Goal: Task Accomplishment & Management: Complete application form

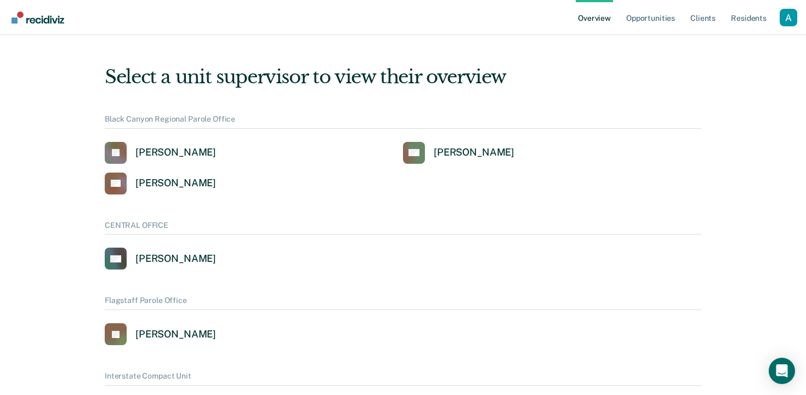
click at [784, 20] on div "Profile dropdown button" at bounding box center [789, 18] width 18 height 18
click at [738, 42] on link "Profile" at bounding box center [744, 43] width 88 height 9
click at [647, 22] on link "Opportunities" at bounding box center [650, 17] width 53 height 35
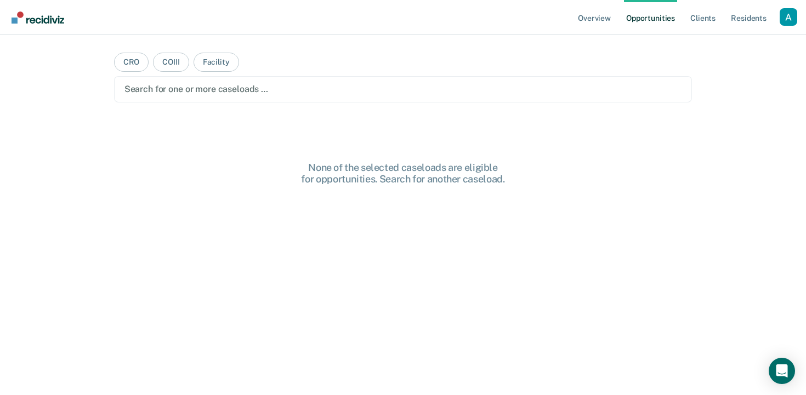
click at [782, 22] on div "Profile dropdown button" at bounding box center [789, 17] width 18 height 18
click at [721, 43] on link "Profile" at bounding box center [744, 44] width 88 height 9
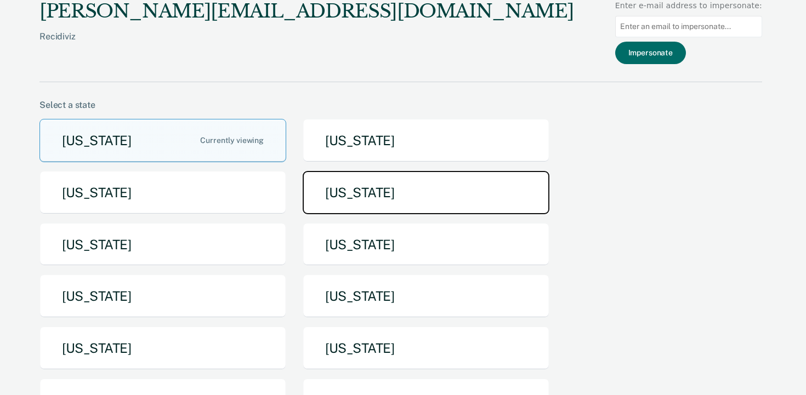
click at [499, 176] on button "[US_STATE]" at bounding box center [426, 192] width 247 height 43
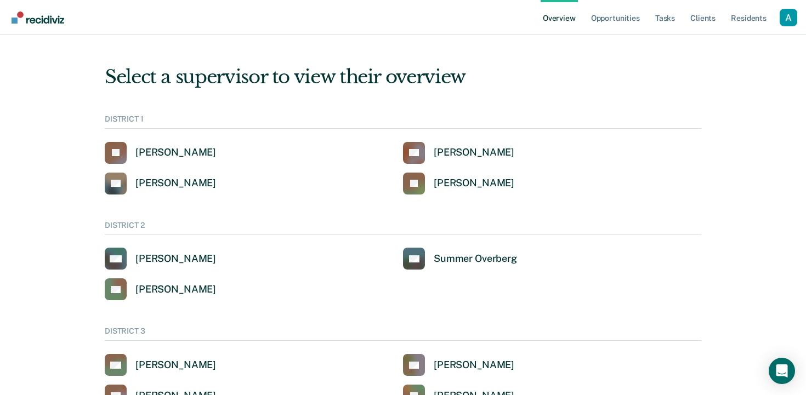
click at [787, 15] on div "Profile dropdown button" at bounding box center [789, 18] width 18 height 18
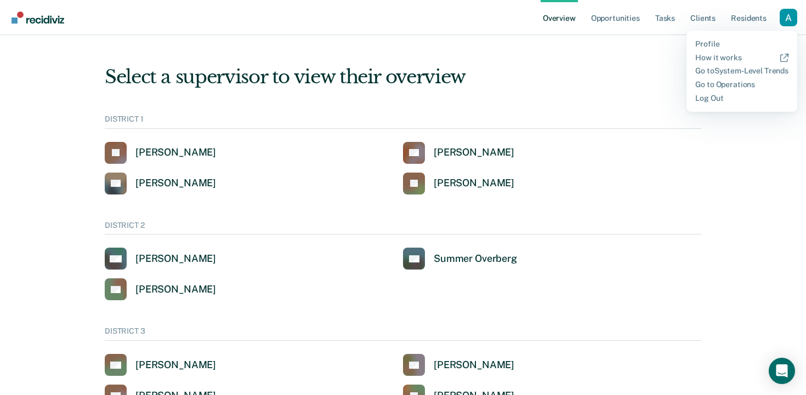
click at [614, 73] on div "Select a supervisor to view their overview" at bounding box center [403, 77] width 597 height 22
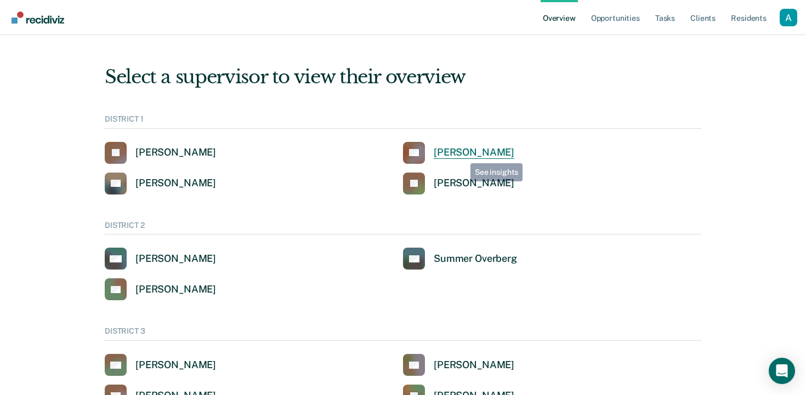
click at [464, 154] on div "[PERSON_NAME]" at bounding box center [474, 152] width 81 height 13
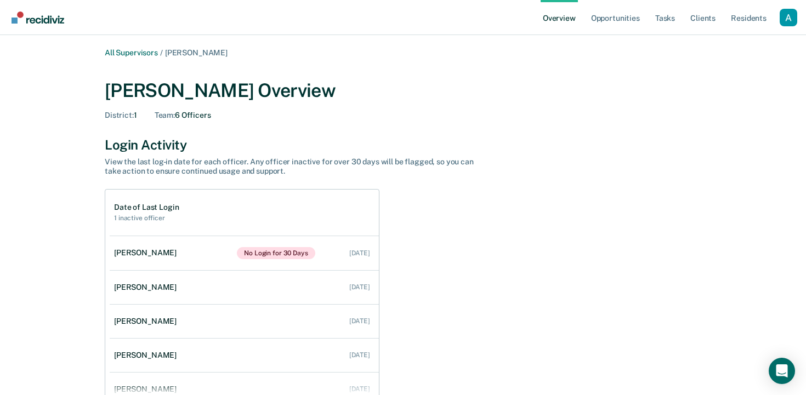
scroll to position [8, 0]
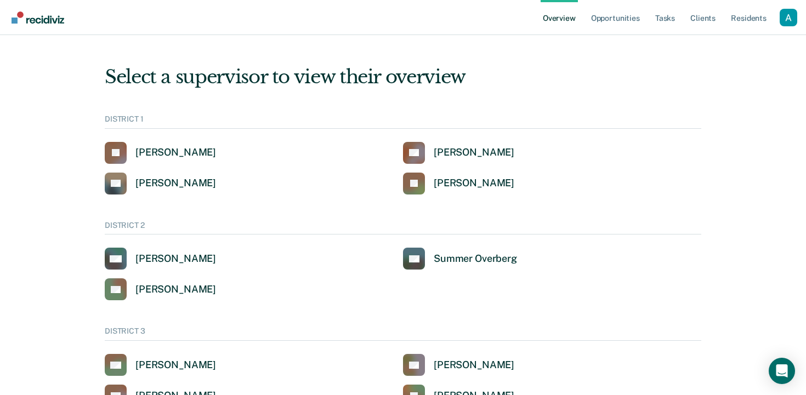
click at [790, 17] on div "Profile dropdown button" at bounding box center [789, 18] width 18 height 18
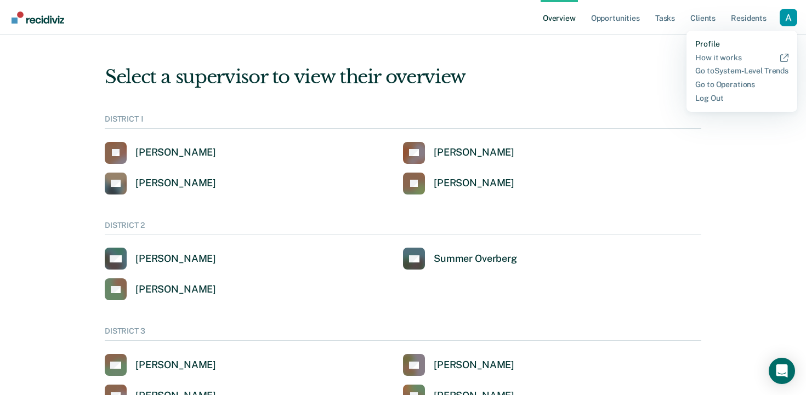
click at [730, 42] on link "Profile" at bounding box center [741, 43] width 93 height 9
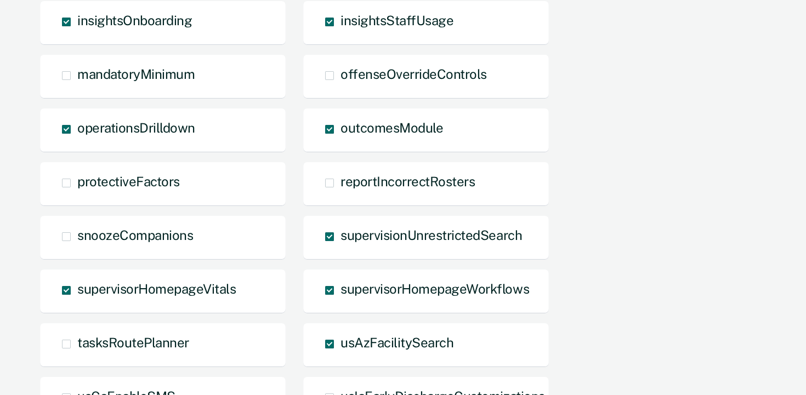
scroll to position [726, 0]
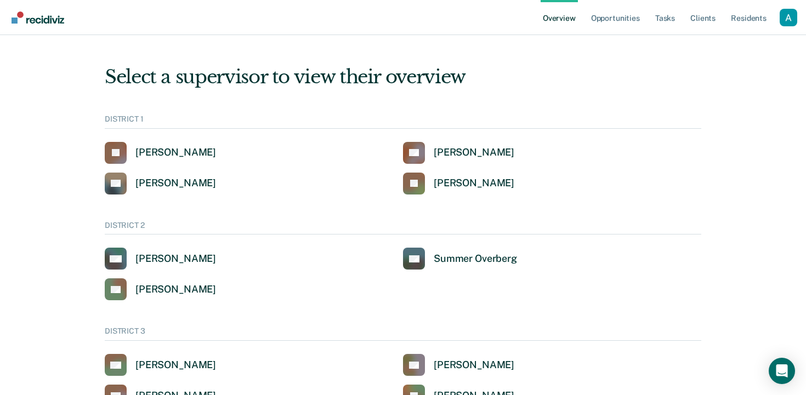
click at [782, 21] on div "Profile dropdown button" at bounding box center [789, 18] width 18 height 18
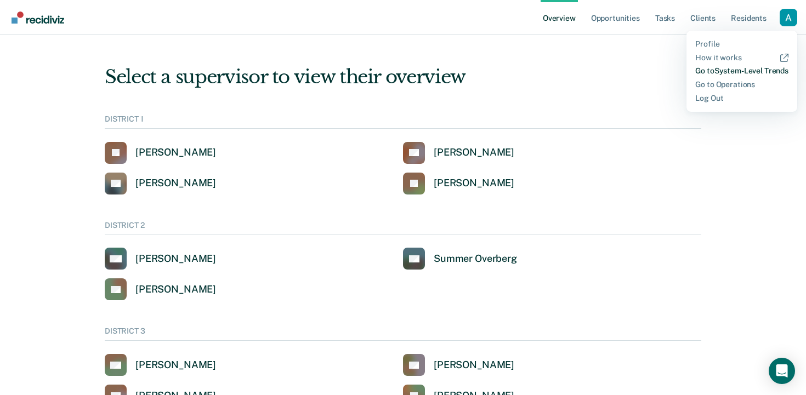
click at [755, 73] on link "Go to System-Level Trends" at bounding box center [741, 70] width 93 height 9
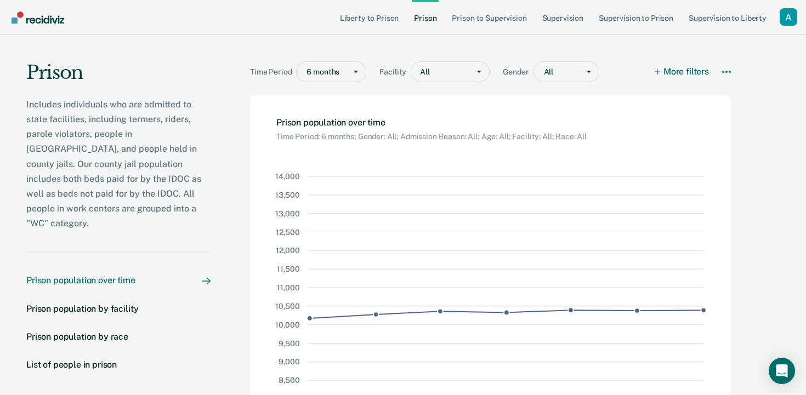
click at [792, 19] on div "Profile dropdown button" at bounding box center [789, 17] width 18 height 18
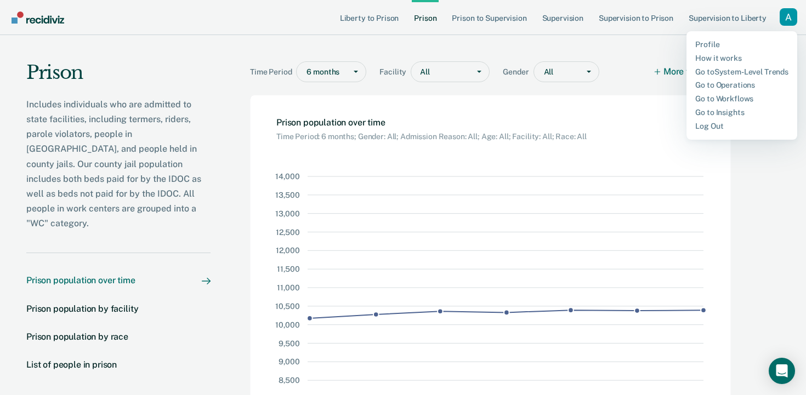
click at [715, 50] on div "Liberty to Prison Prison Prison to Supervision Supervision Supervision to Priso…" at bounding box center [403, 250] width 806 height 500
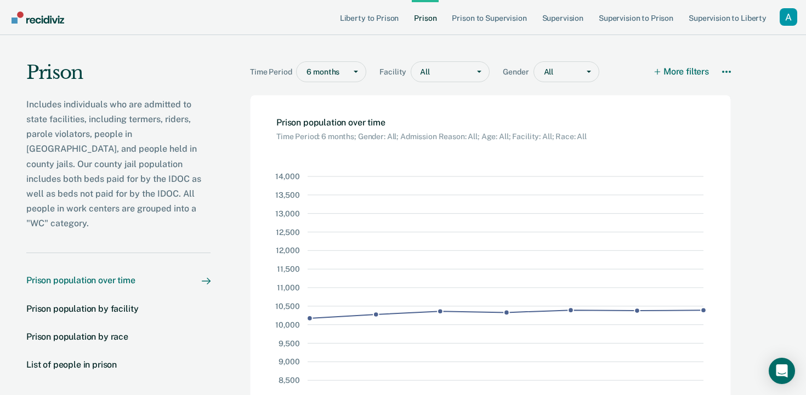
click at [797, 22] on div "Profile dropdown button" at bounding box center [789, 17] width 18 height 18
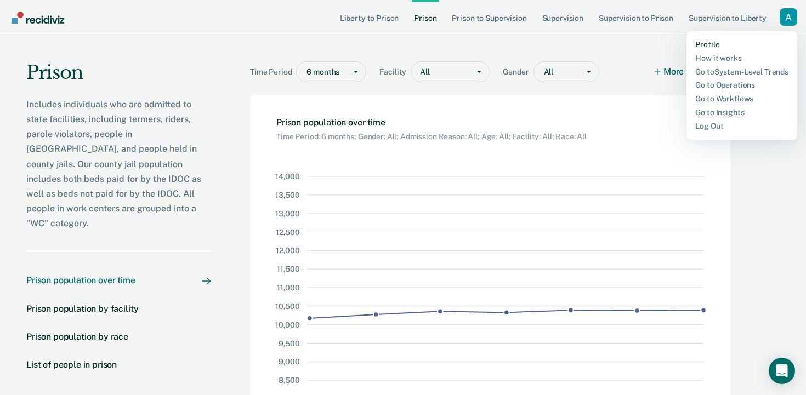
click at [712, 41] on link "Profile" at bounding box center [741, 44] width 93 height 9
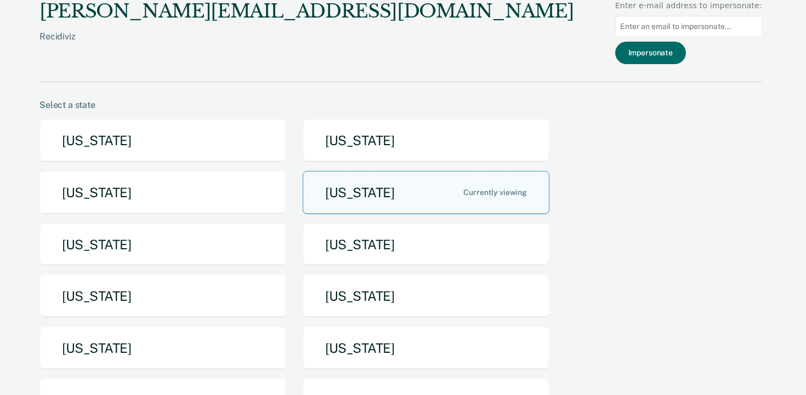
click at [147, 22] on div "[PERSON_NAME][EMAIL_ADDRESS][DOMAIN_NAME]" at bounding box center [306, 11] width 534 height 22
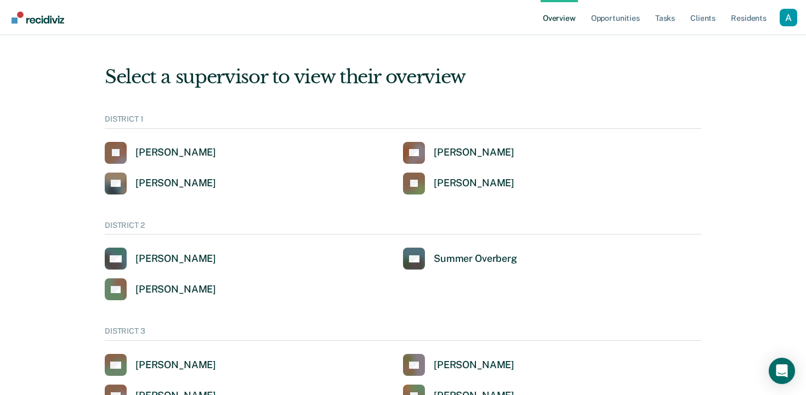
click at [789, 16] on div "Profile dropdown button" at bounding box center [789, 18] width 18 height 18
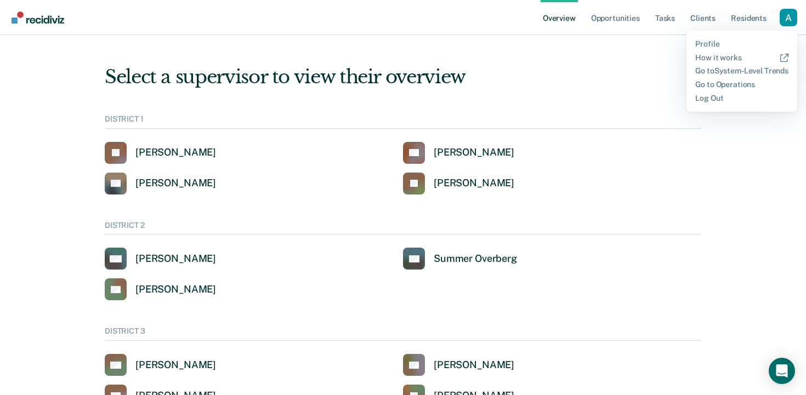
click at [626, 79] on div "Select a supervisor to view their overview" at bounding box center [403, 77] width 597 height 22
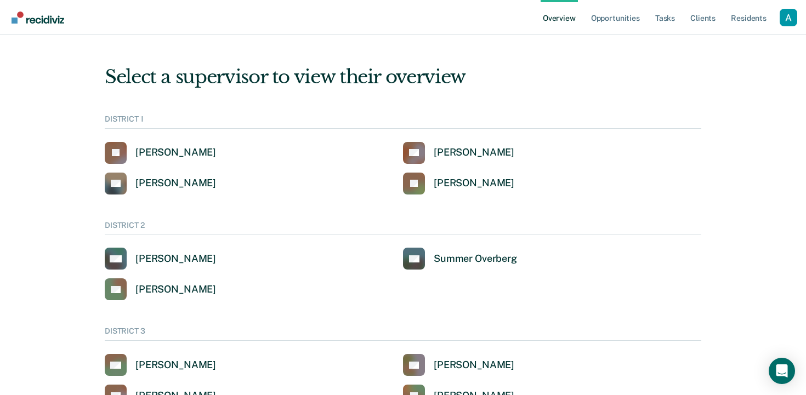
click at [782, 30] on div "Overview Opportunities Tasks Client s Resident s Profile How it works Go to Sys…" at bounding box center [669, 17] width 257 height 35
click at [785, 26] on div "Profile dropdown button" at bounding box center [789, 18] width 18 height 18
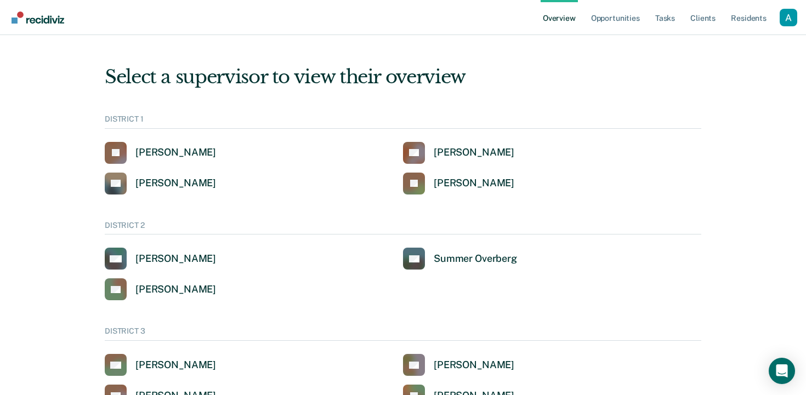
click at [784, 26] on div "Profile dropdown button" at bounding box center [789, 18] width 18 height 18
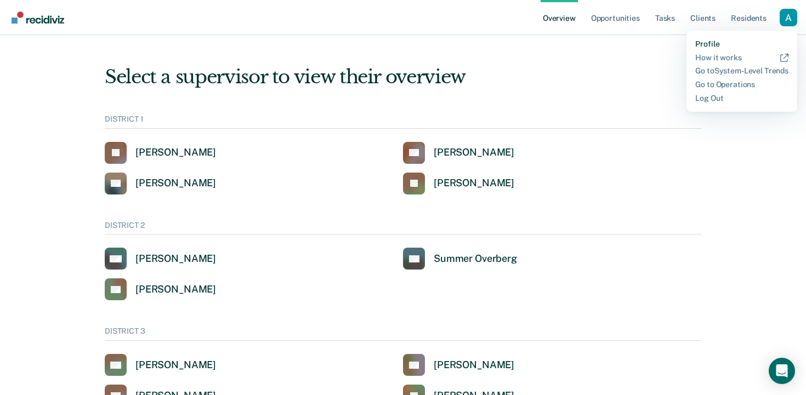
click at [712, 44] on link "Profile" at bounding box center [741, 43] width 93 height 9
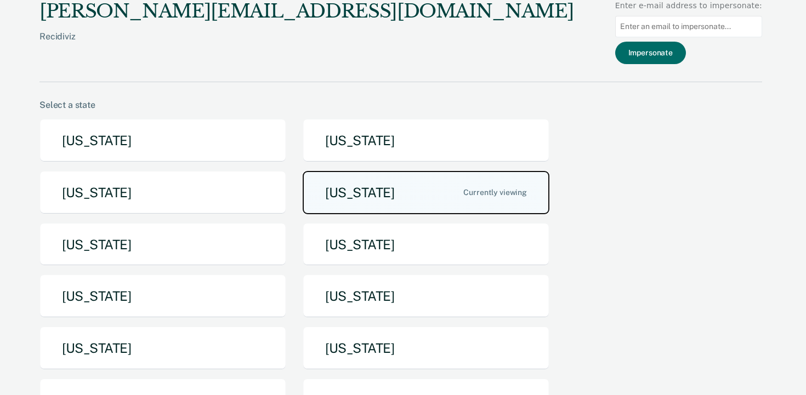
click at [438, 202] on button "[US_STATE]" at bounding box center [426, 192] width 247 height 43
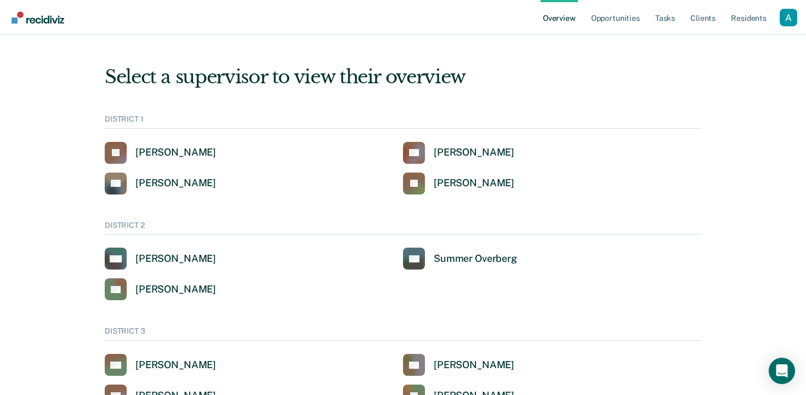
click at [46, 16] on img "Go to Recidiviz Home" at bounding box center [38, 18] width 53 height 12
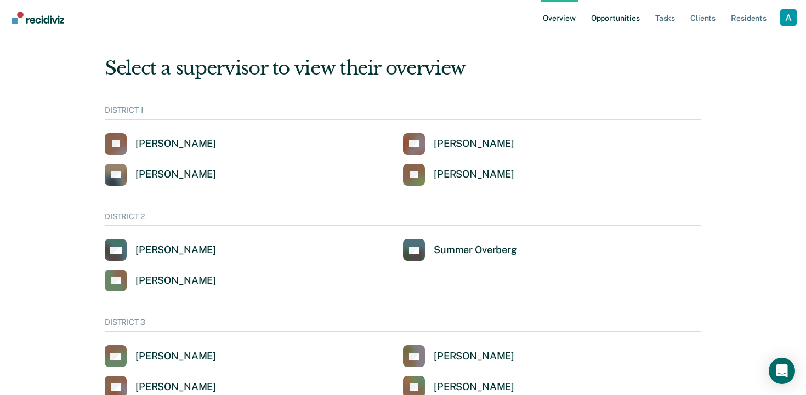
click at [621, 17] on link "Opportunities" at bounding box center [615, 17] width 53 height 35
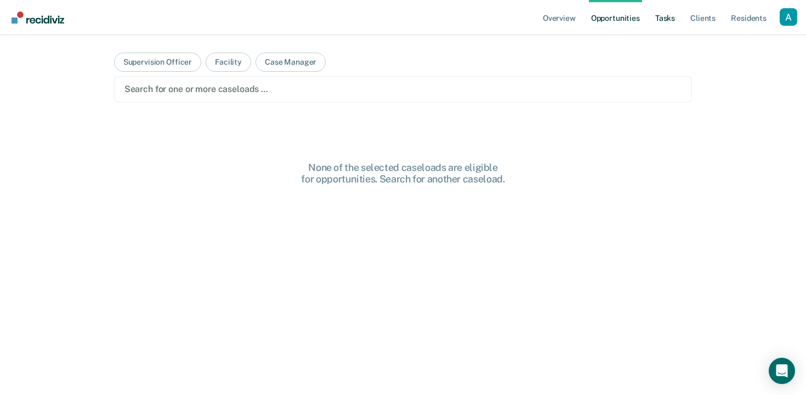
click at [669, 22] on link "Tasks" at bounding box center [665, 17] width 24 height 35
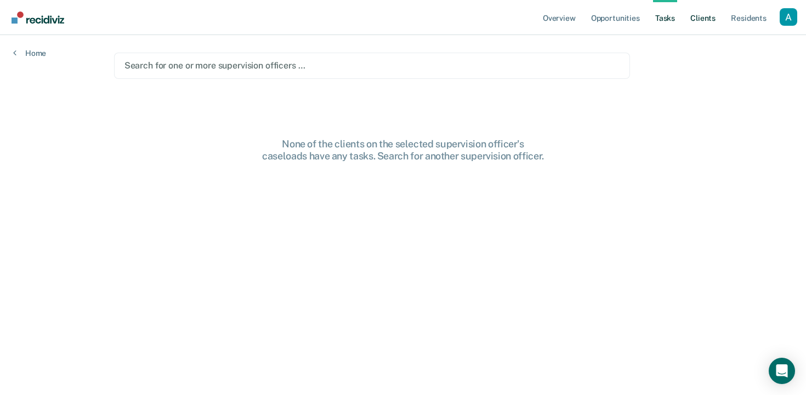
click at [713, 27] on link "Client s" at bounding box center [703, 17] width 30 height 35
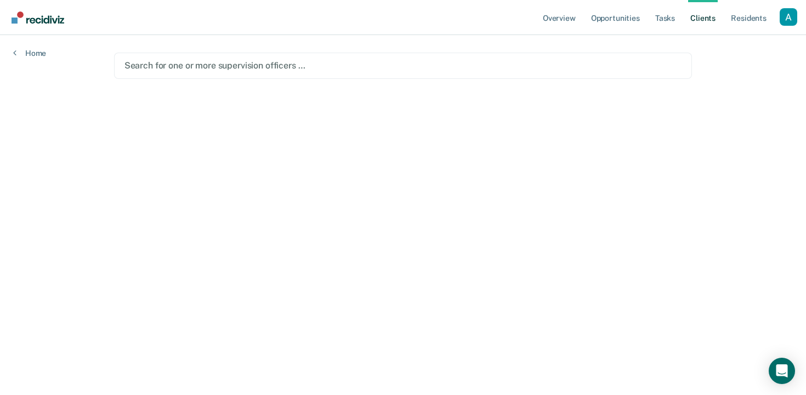
click at [563, 55] on div "Search for one or more supervision officers …" at bounding box center [403, 66] width 579 height 26
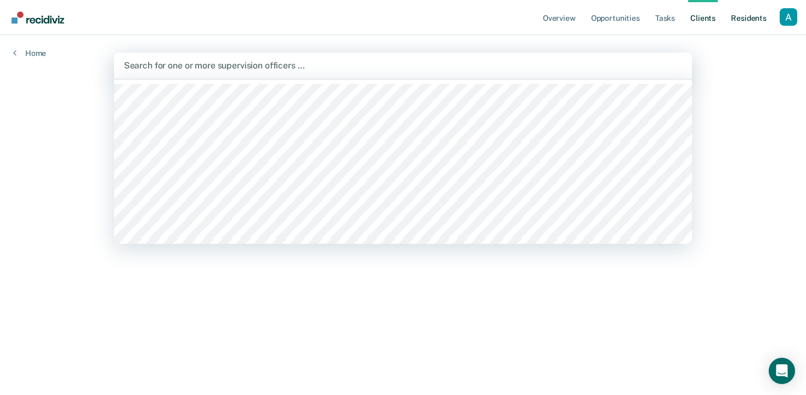
click at [749, 23] on link "Resident s" at bounding box center [749, 17] width 40 height 35
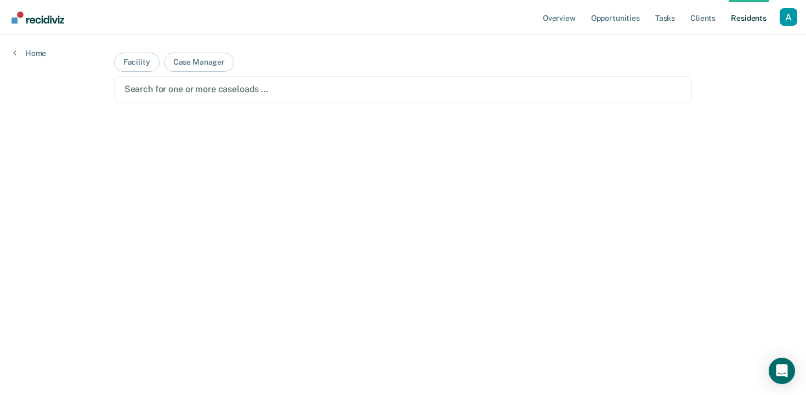
click at [789, 17] on div "Profile dropdown button" at bounding box center [789, 17] width 18 height 18
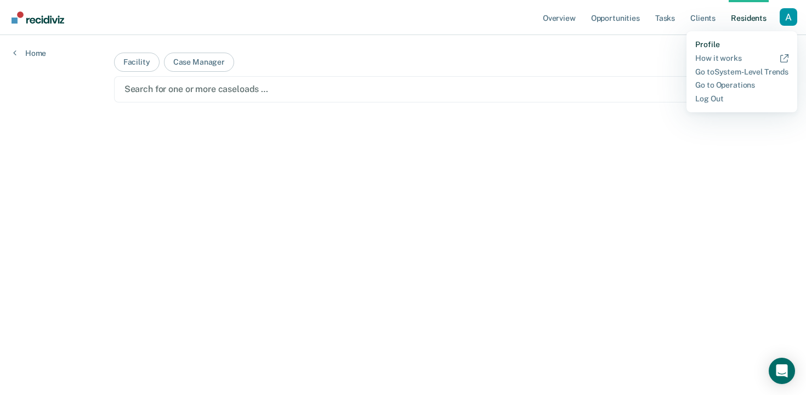
click at [714, 43] on link "Profile" at bounding box center [741, 44] width 93 height 9
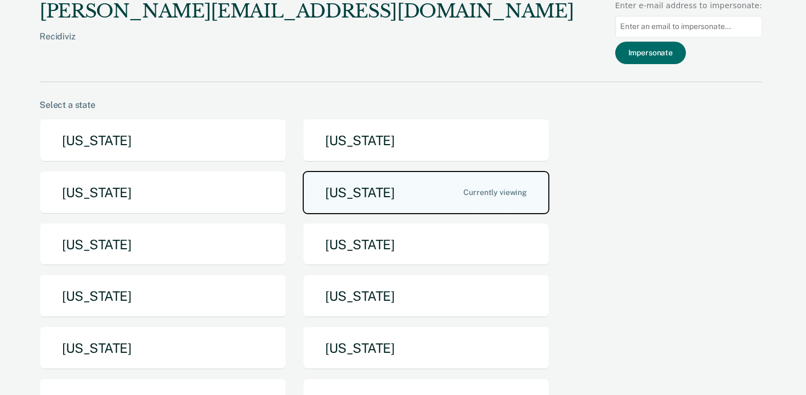
click at [443, 189] on button "[US_STATE]" at bounding box center [426, 192] width 247 height 43
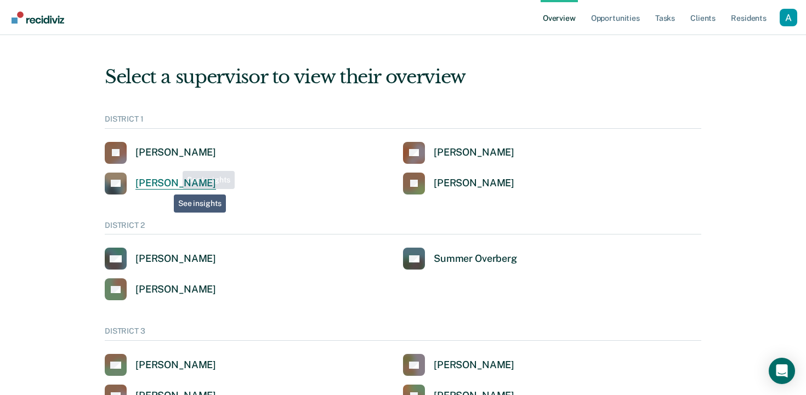
click at [166, 186] on div "[PERSON_NAME]" at bounding box center [175, 183] width 81 height 13
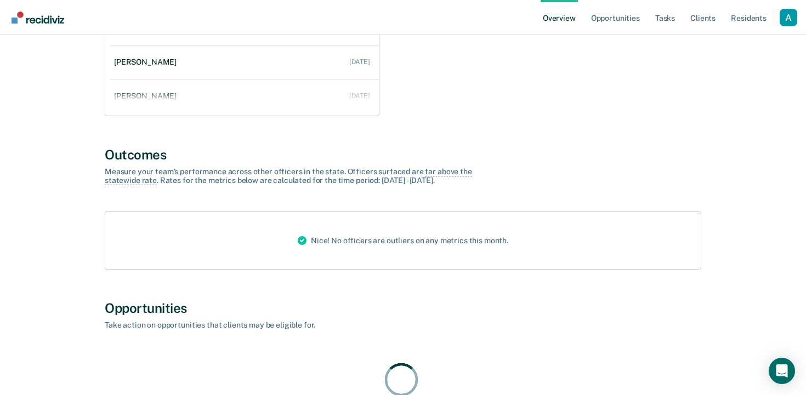
scroll to position [293, 0]
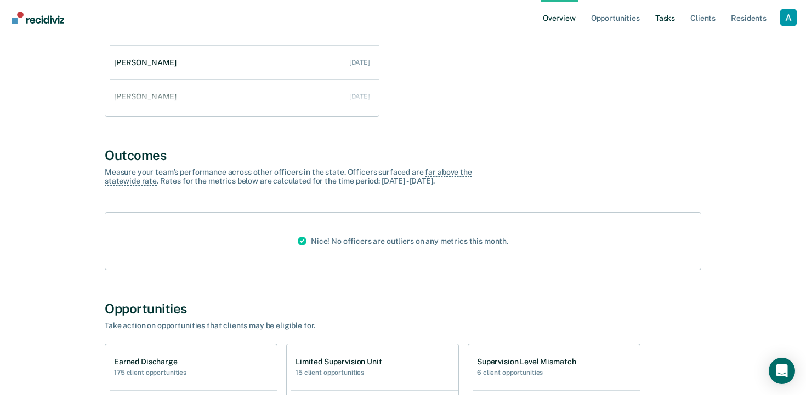
click at [664, 18] on link "Tasks" at bounding box center [665, 17] width 24 height 35
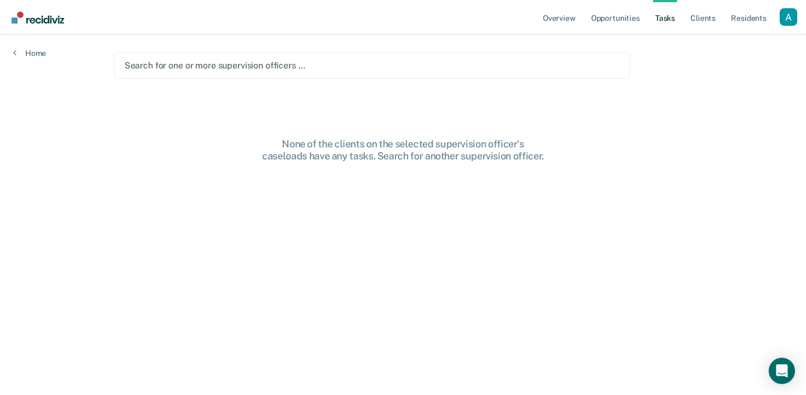
click at [449, 62] on div at bounding box center [372, 65] width 495 height 13
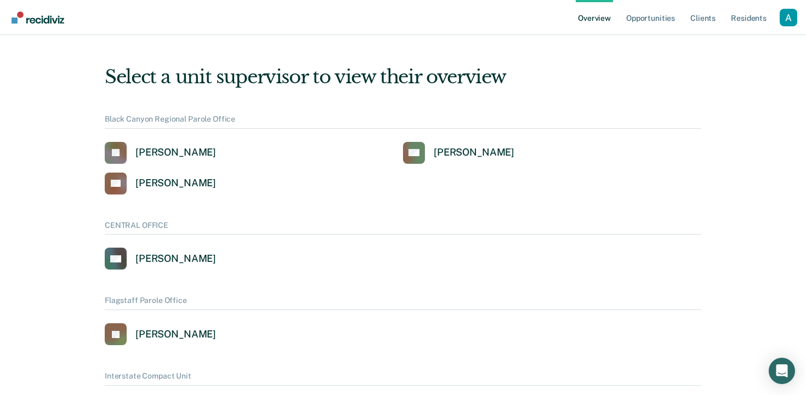
click at [786, 17] on div "Profile dropdown button" at bounding box center [789, 18] width 18 height 18
click at [715, 47] on link "Profile" at bounding box center [744, 43] width 88 height 9
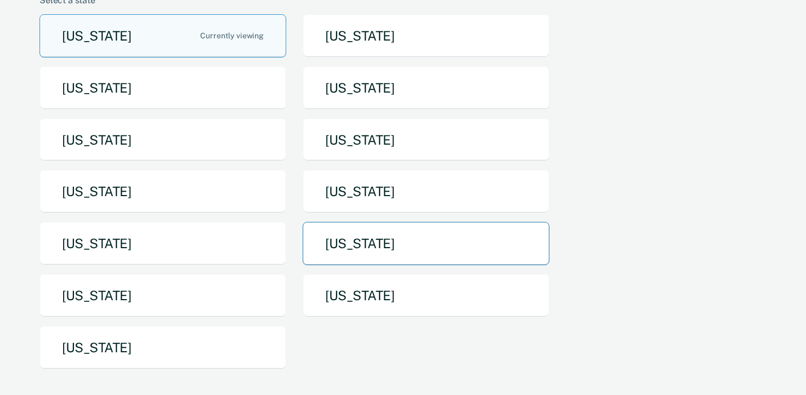
scroll to position [100, 0]
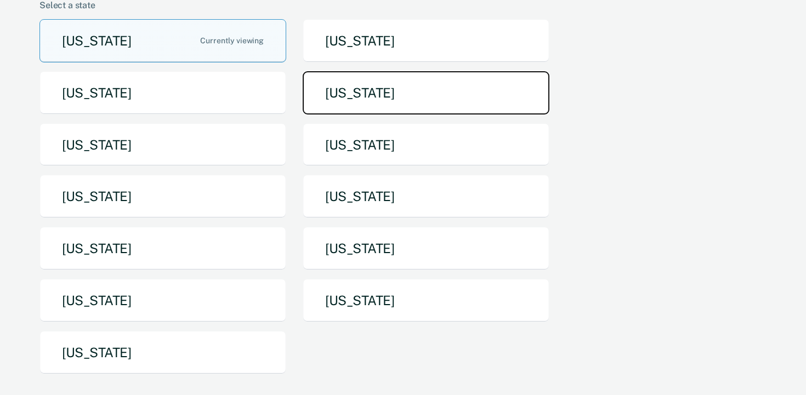
click at [384, 91] on button "[US_STATE]" at bounding box center [426, 92] width 247 height 43
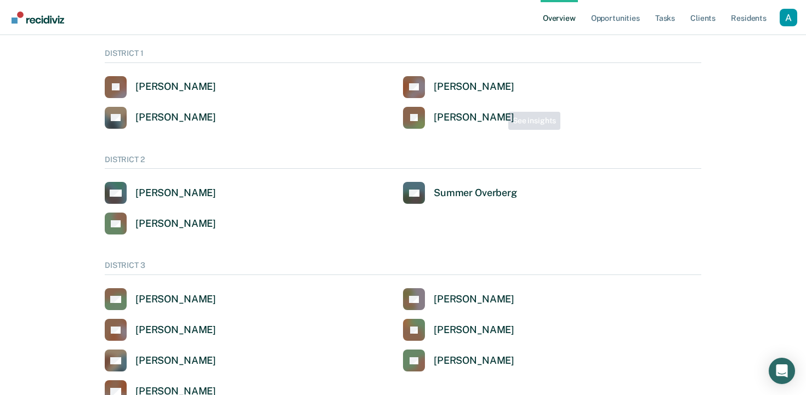
scroll to position [106, 0]
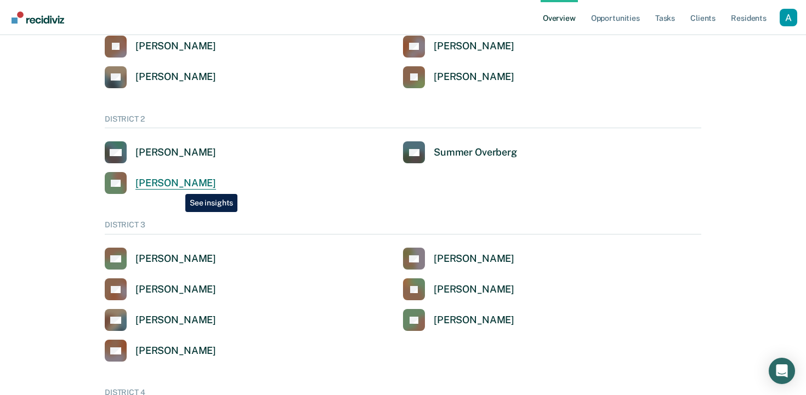
click at [177, 186] on div "[PERSON_NAME]" at bounding box center [175, 183] width 81 height 13
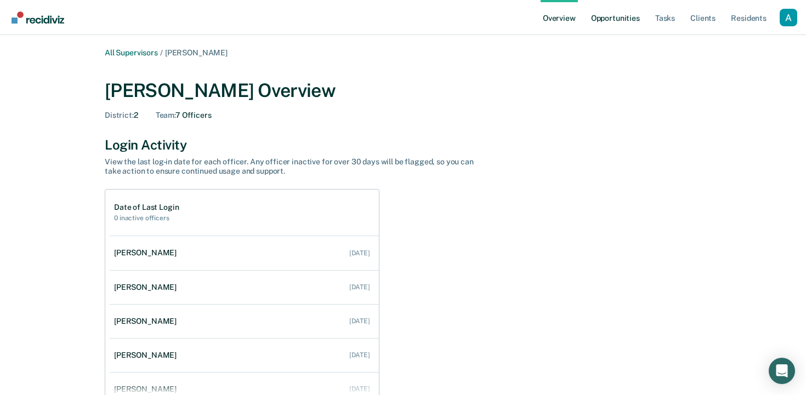
click at [630, 19] on link "Opportunities" at bounding box center [615, 17] width 53 height 35
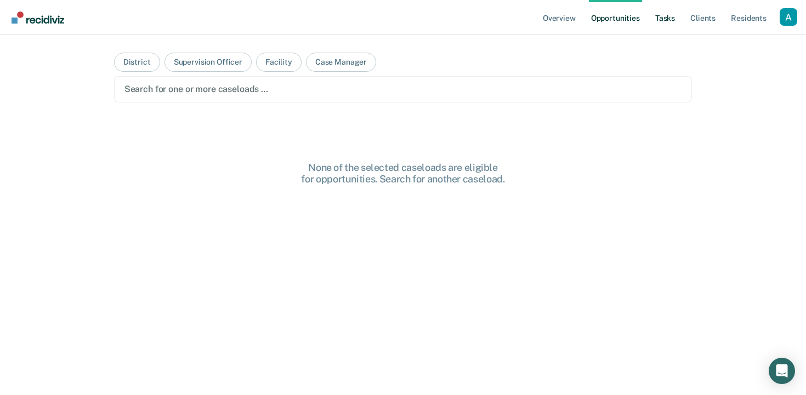
click at [659, 19] on link "Tasks" at bounding box center [665, 17] width 24 height 35
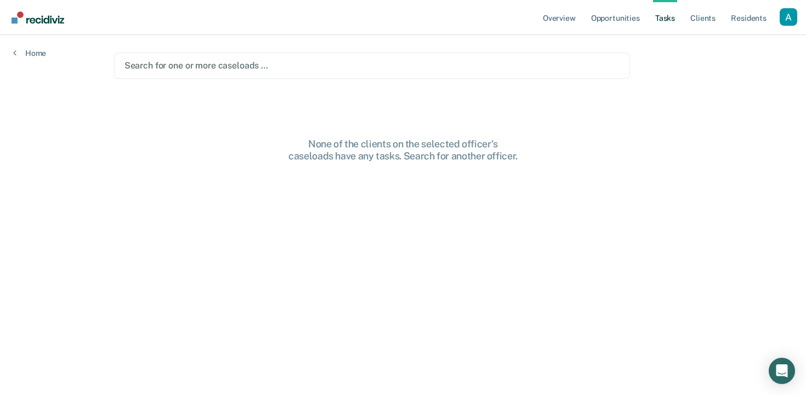
click at [225, 65] on div at bounding box center [372, 65] width 495 height 13
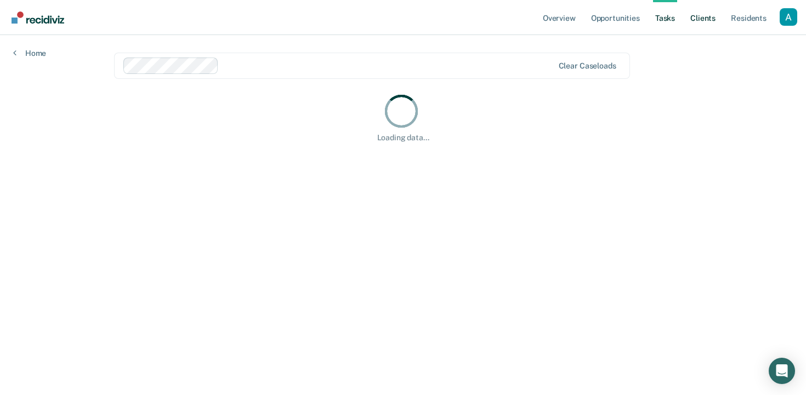
click at [704, 13] on link "Client s" at bounding box center [703, 17] width 30 height 35
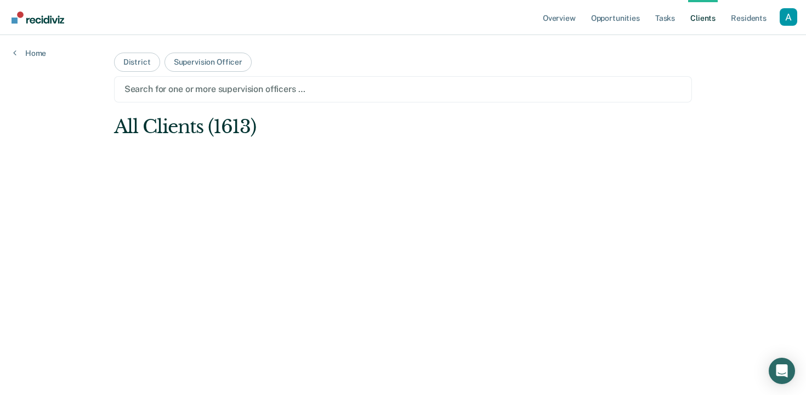
click at [207, 67] on button "Supervision Officer" at bounding box center [208, 62] width 87 height 19
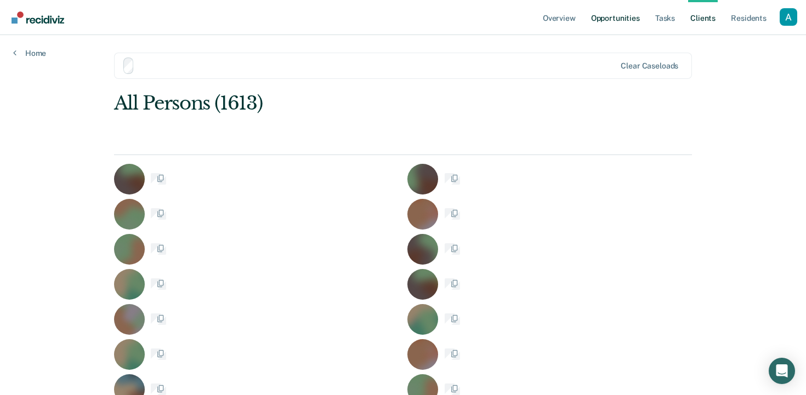
click at [596, 17] on link "Opportunities" at bounding box center [615, 17] width 53 height 35
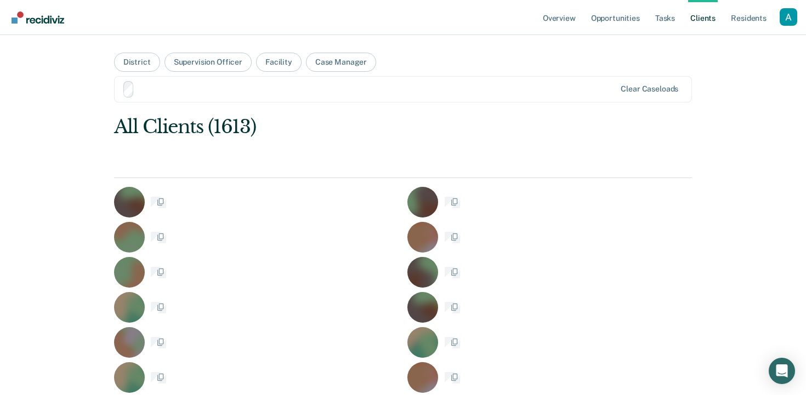
click at [714, 21] on link "Client s" at bounding box center [703, 17] width 30 height 35
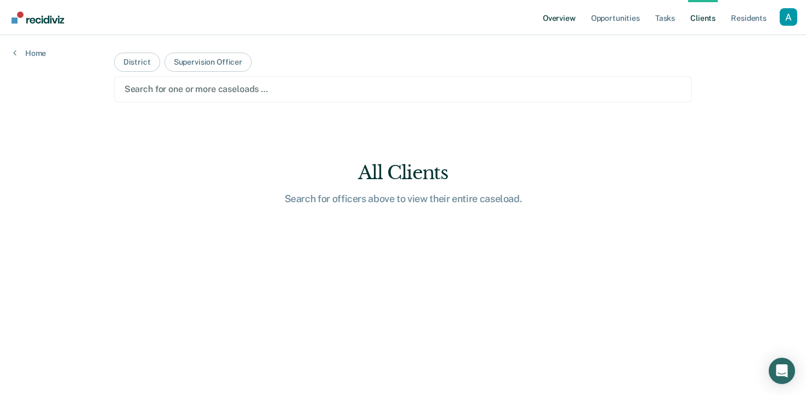
click at [565, 16] on link "Overview" at bounding box center [559, 17] width 37 height 35
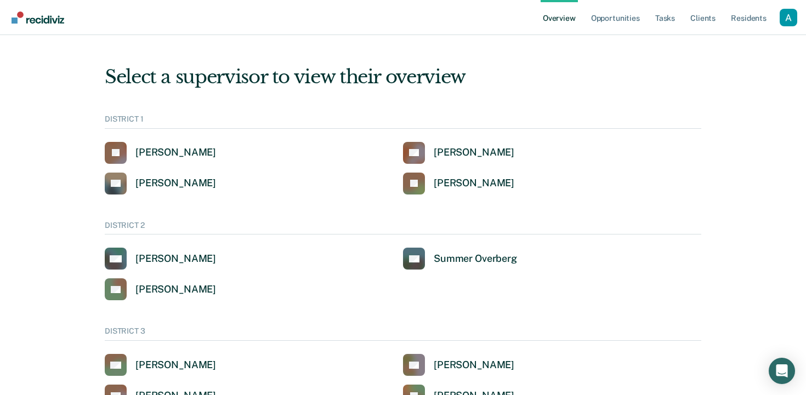
click at [786, 11] on div "Profile dropdown button" at bounding box center [789, 18] width 18 height 18
click at [745, 69] on link "Go to PSI Case Dashboard" at bounding box center [741, 64] width 93 height 9
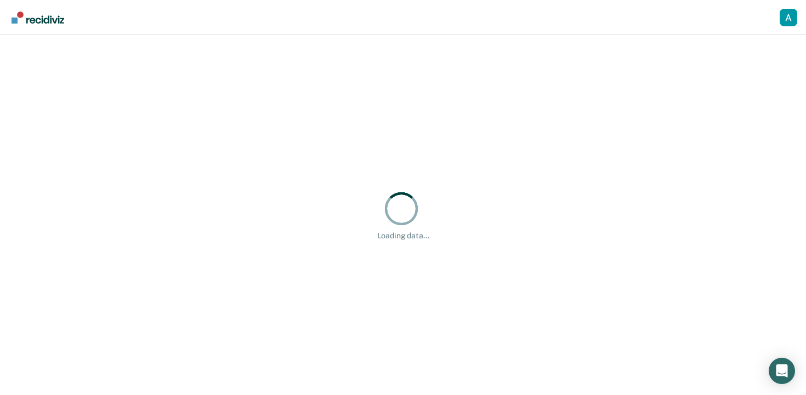
click at [760, 85] on div "Loading data..." at bounding box center [403, 215] width 806 height 360
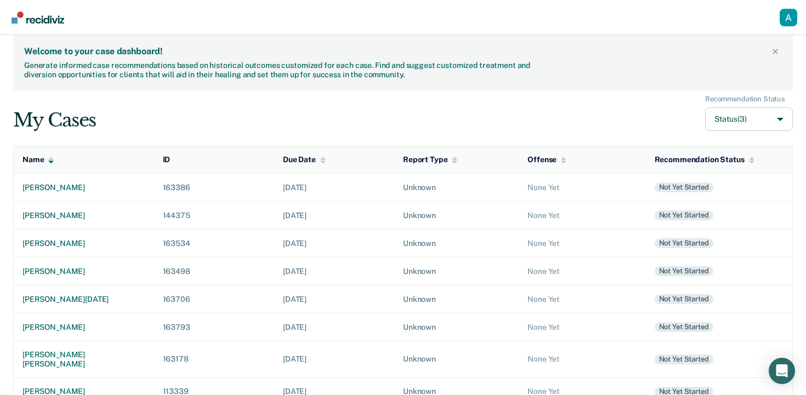
scroll to position [13, 0]
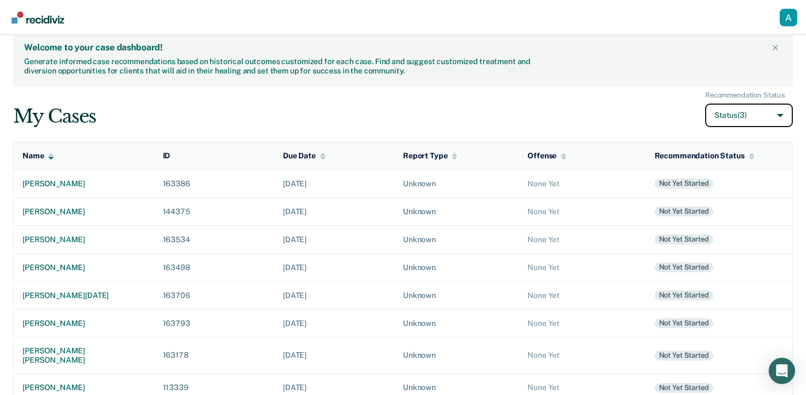
click at [748, 121] on button "Status (3)" at bounding box center [749, 116] width 88 height 24
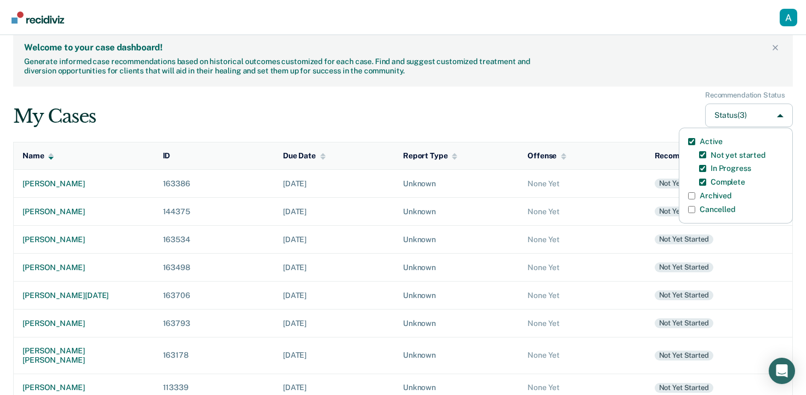
click at [692, 197] on input "Archived" at bounding box center [691, 196] width 7 height 7
checkbox input "true"
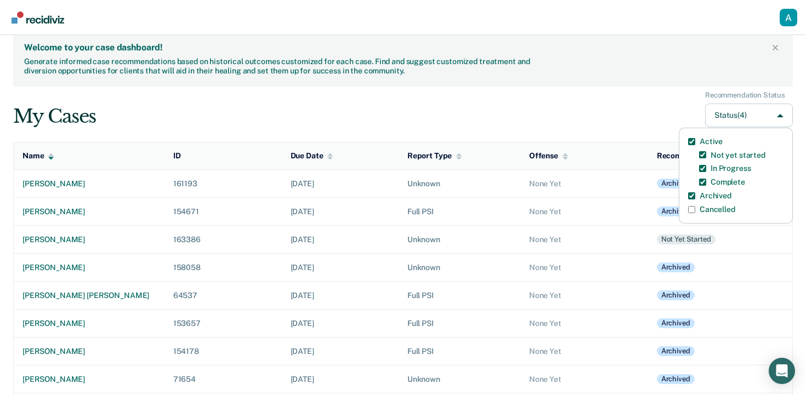
click at [703, 211] on label "Cancelled" at bounding box center [718, 209] width 36 height 9
click at [695, 211] on input "Cancelled" at bounding box center [691, 209] width 7 height 7
checkbox input "true"
click at [731, 154] on label "Not yet started" at bounding box center [738, 155] width 55 height 9
click at [706, 154] on started-checkbox-status-filter-option "Not yet started" at bounding box center [702, 154] width 7 height 7
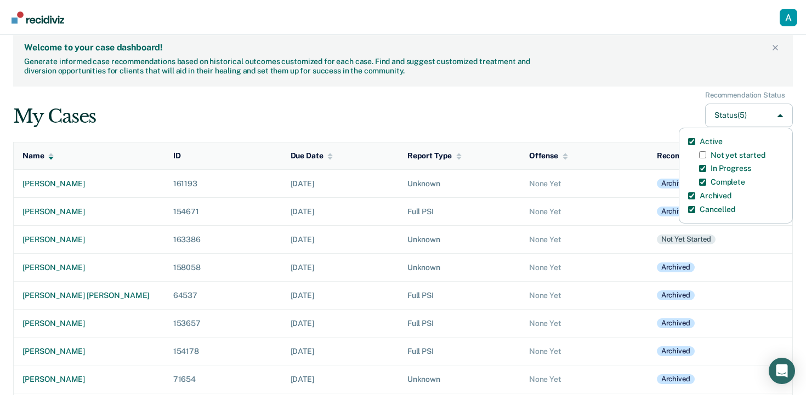
checkbox started-checkbox-status-filter-option "false"
click at [460, 116] on div "My Cases Recommendation Status Status (4) Active Not yet started In Progress Co…" at bounding box center [403, 109] width 780 height 37
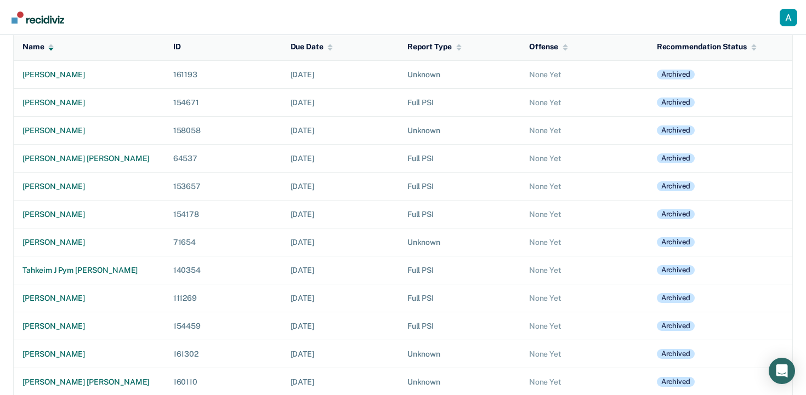
scroll to position [24, 0]
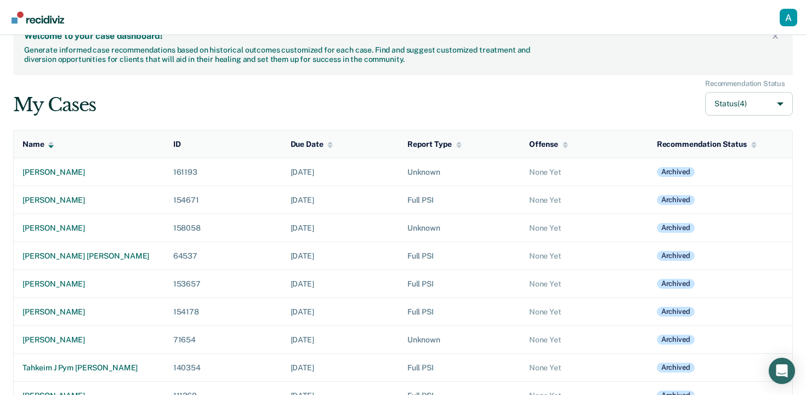
click at [423, 114] on div "My Cases Recommendation Status Status (4)" at bounding box center [403, 98] width 780 height 37
click at [53, 174] on div "[PERSON_NAME]" at bounding box center [88, 172] width 133 height 9
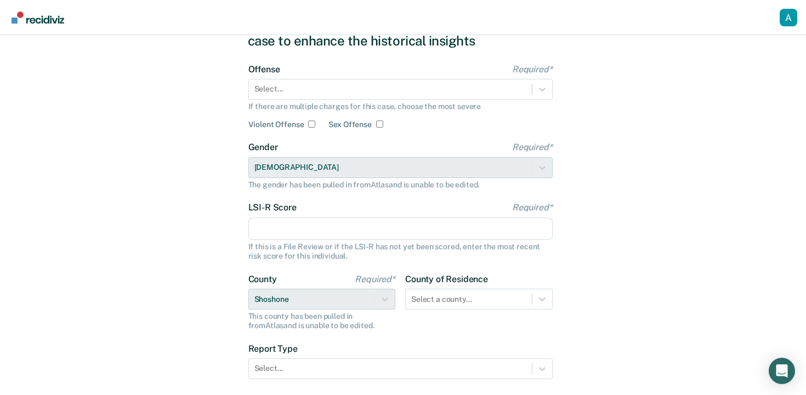
scroll to position [42, 0]
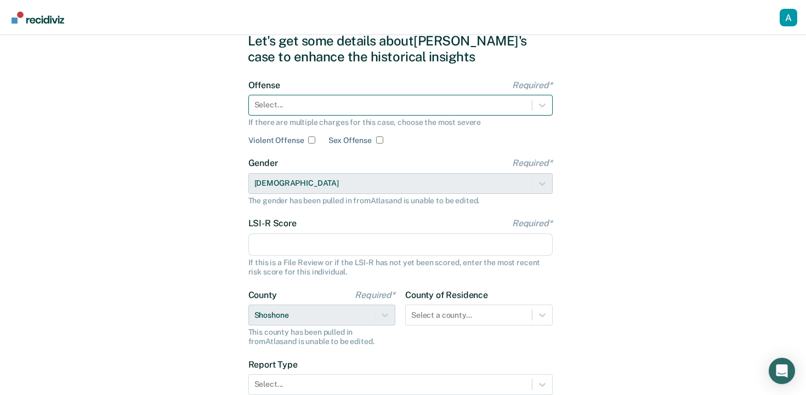
click at [529, 104] on div "Select..." at bounding box center [390, 105] width 283 height 16
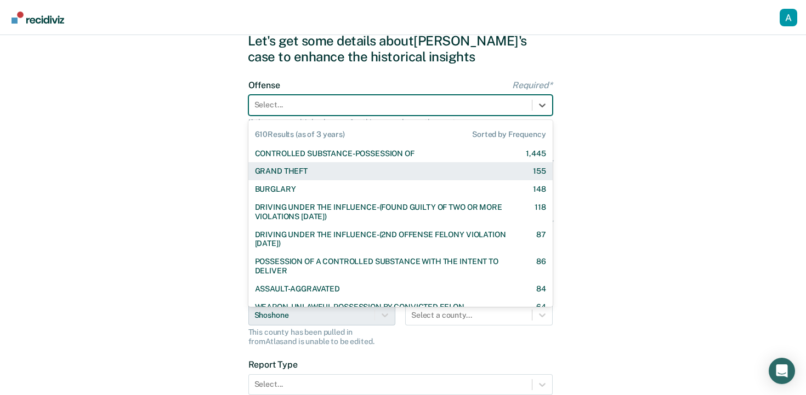
click at [450, 165] on div "GRAND THEFT 155" at bounding box center [400, 171] width 304 height 18
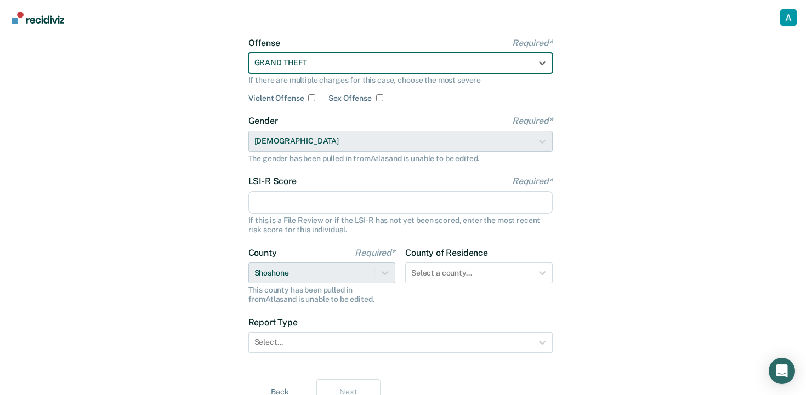
scroll to position [134, 0]
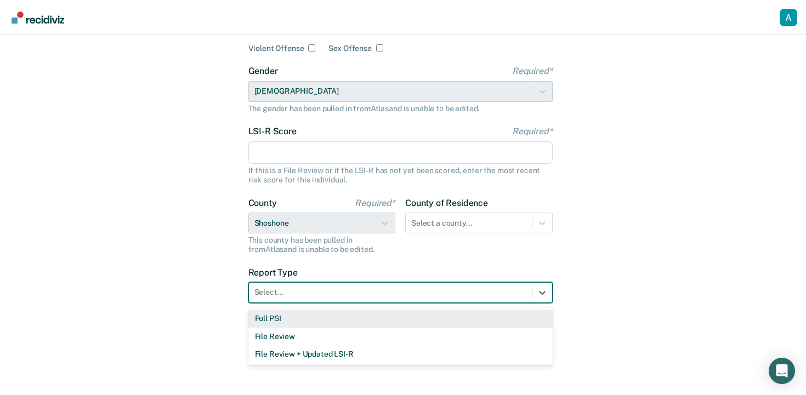
click at [299, 283] on div "Select..." at bounding box center [400, 292] width 304 height 21
click at [287, 324] on div "Full PSI" at bounding box center [400, 319] width 304 height 18
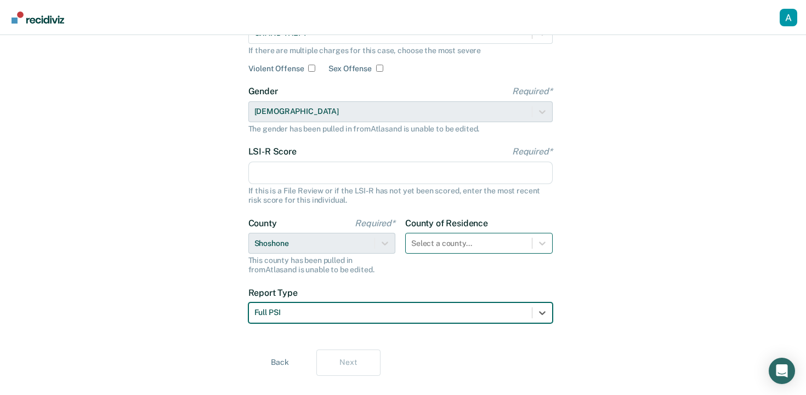
scroll to position [110, 0]
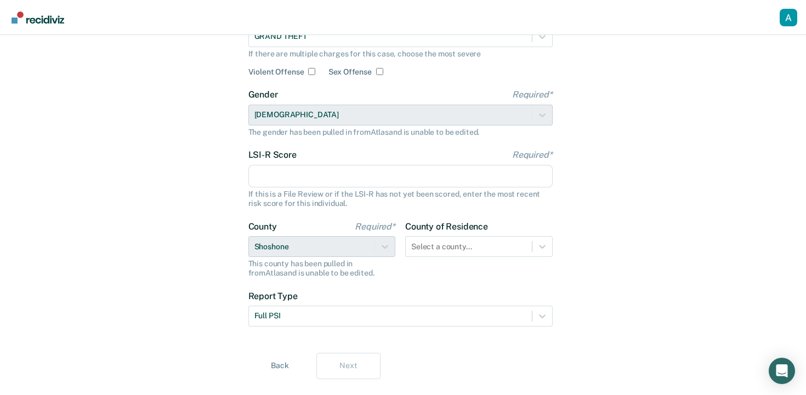
click at [462, 185] on input "LSI-R Score Required*" at bounding box center [400, 176] width 304 height 23
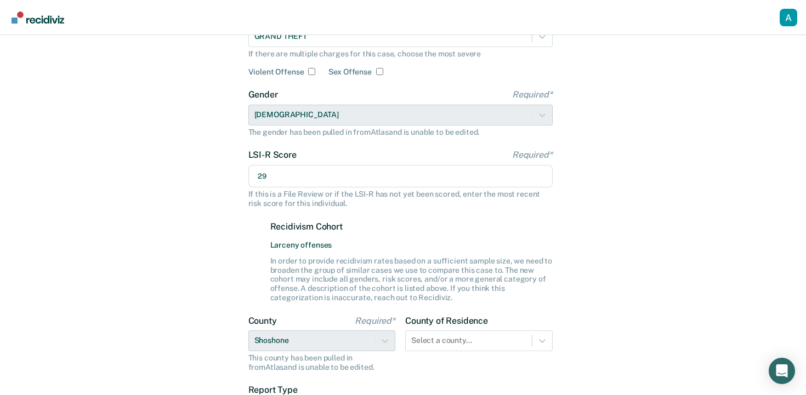
scroll to position [228, 0]
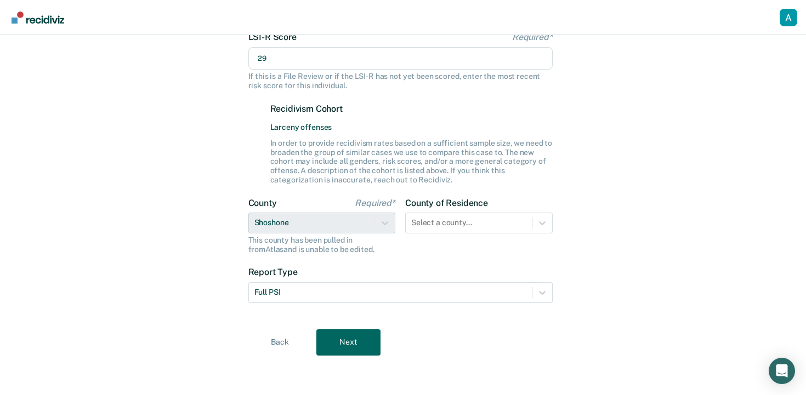
type input "29"
click at [332, 319] on div "Let's get some details about [PERSON_NAME]'s case to enhance the historical ins…" at bounding box center [403, 101] width 311 height 562
click at [331, 325] on div "Let's get some details about [PERSON_NAME]'s case to enhance the historical ins…" at bounding box center [403, 101] width 311 height 562
click at [334, 338] on button "Next" at bounding box center [348, 343] width 64 height 26
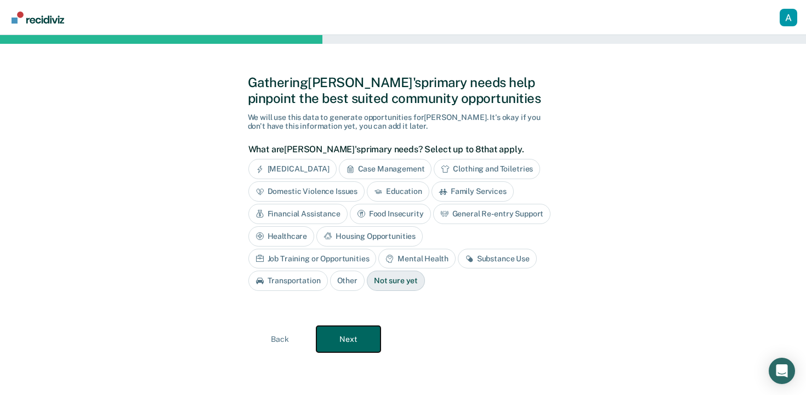
click at [334, 338] on button "Next" at bounding box center [348, 339] width 64 height 26
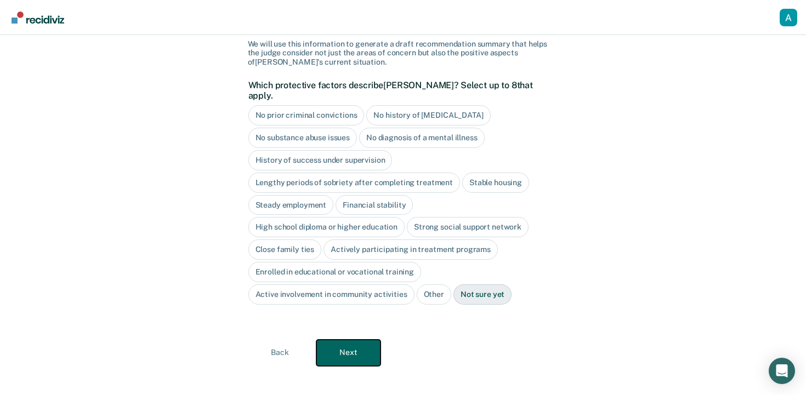
click at [346, 346] on button "Next" at bounding box center [348, 353] width 64 height 26
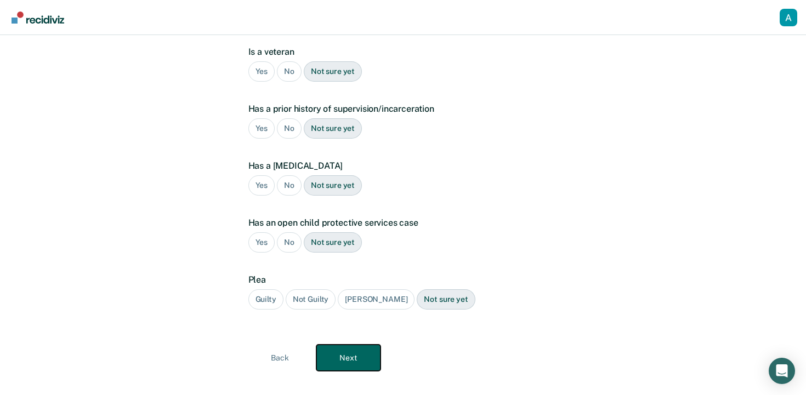
click at [346, 346] on button "Next" at bounding box center [348, 358] width 64 height 26
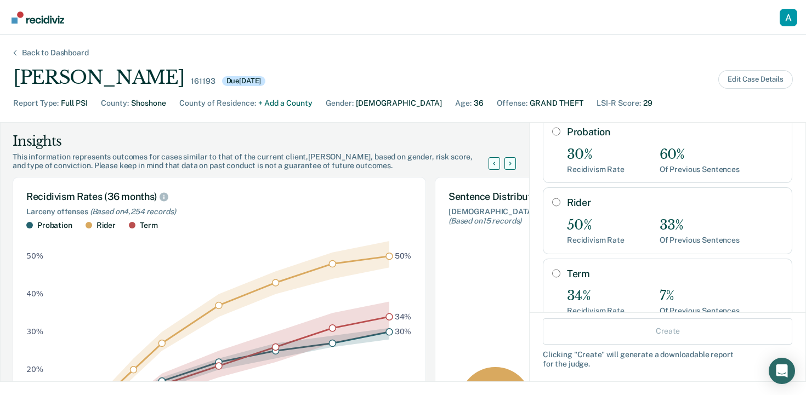
scroll to position [66, 0]
click at [41, 54] on div "Back to Dashboard" at bounding box center [55, 52] width 93 height 9
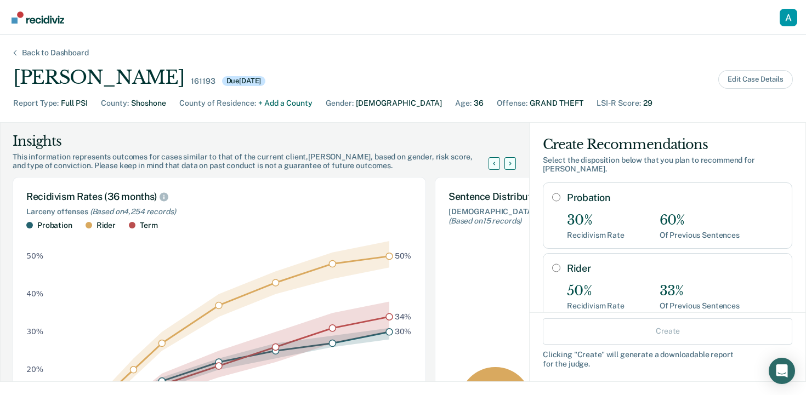
scroll to position [24, 0]
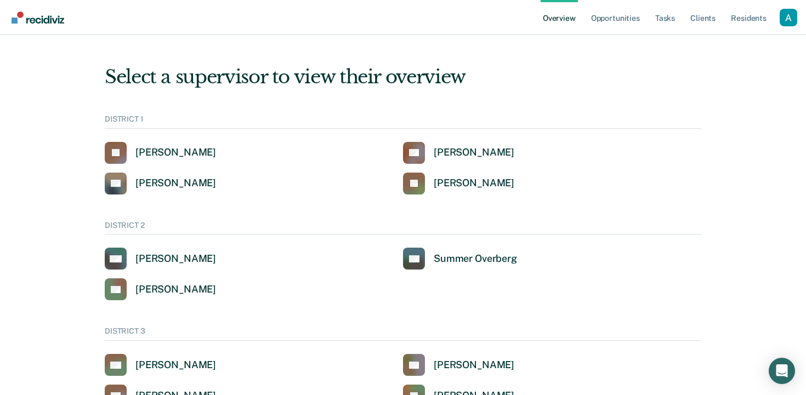
click at [789, 14] on div "Profile dropdown button" at bounding box center [789, 18] width 18 height 18
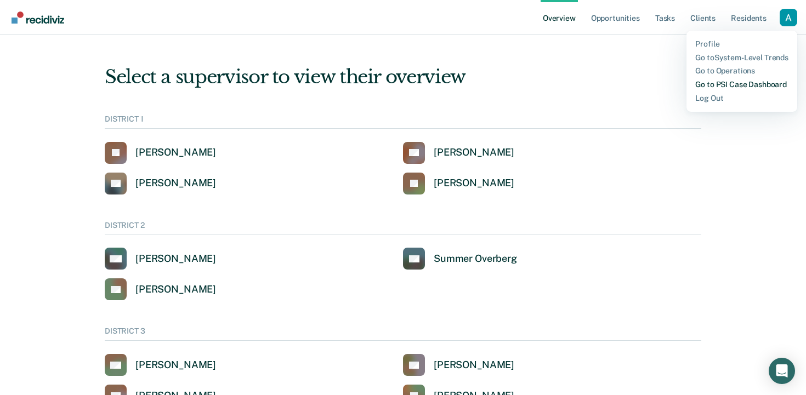
click at [713, 85] on link "Go to PSI Case Dashboard" at bounding box center [741, 84] width 93 height 9
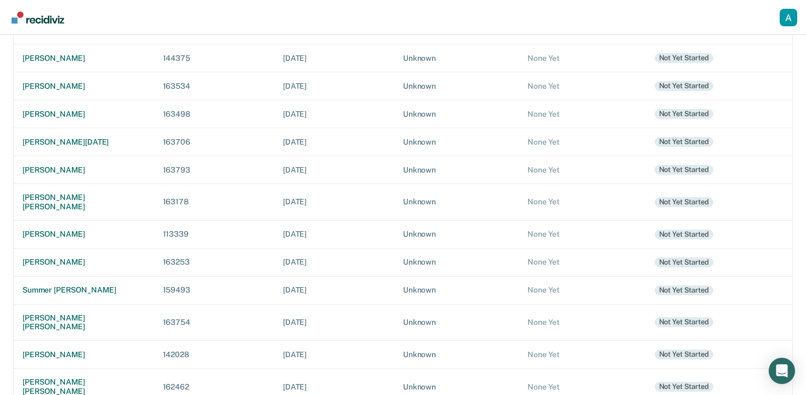
scroll to position [175, 0]
